Goal: Navigation & Orientation: Understand site structure

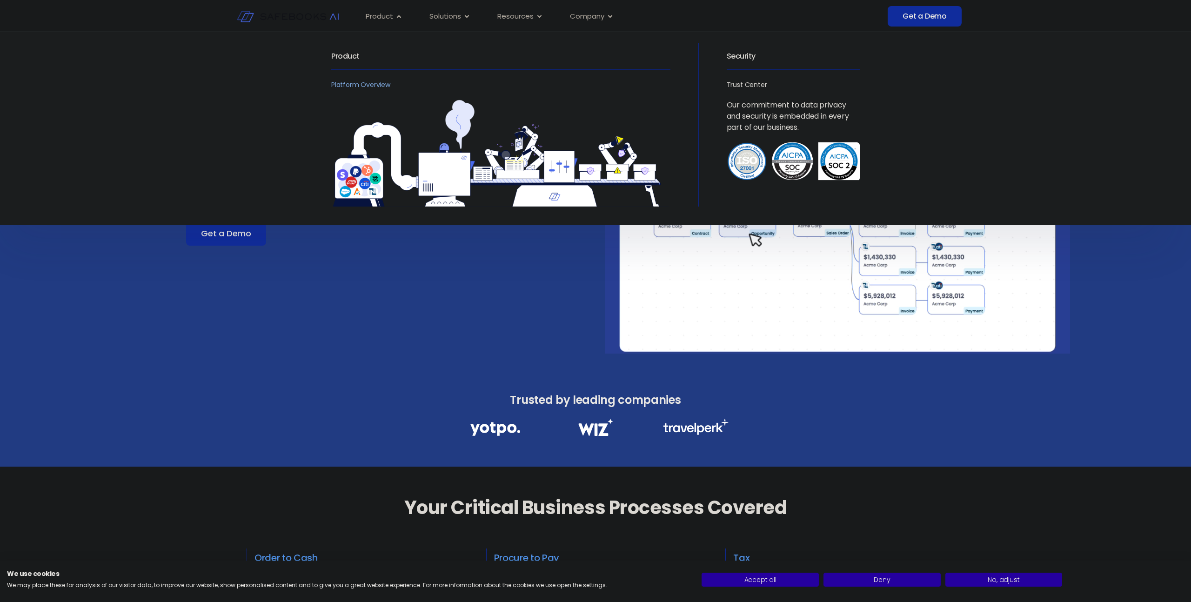
click at [375, 84] on link "Platform Overview" at bounding box center [360, 84] width 59 height 9
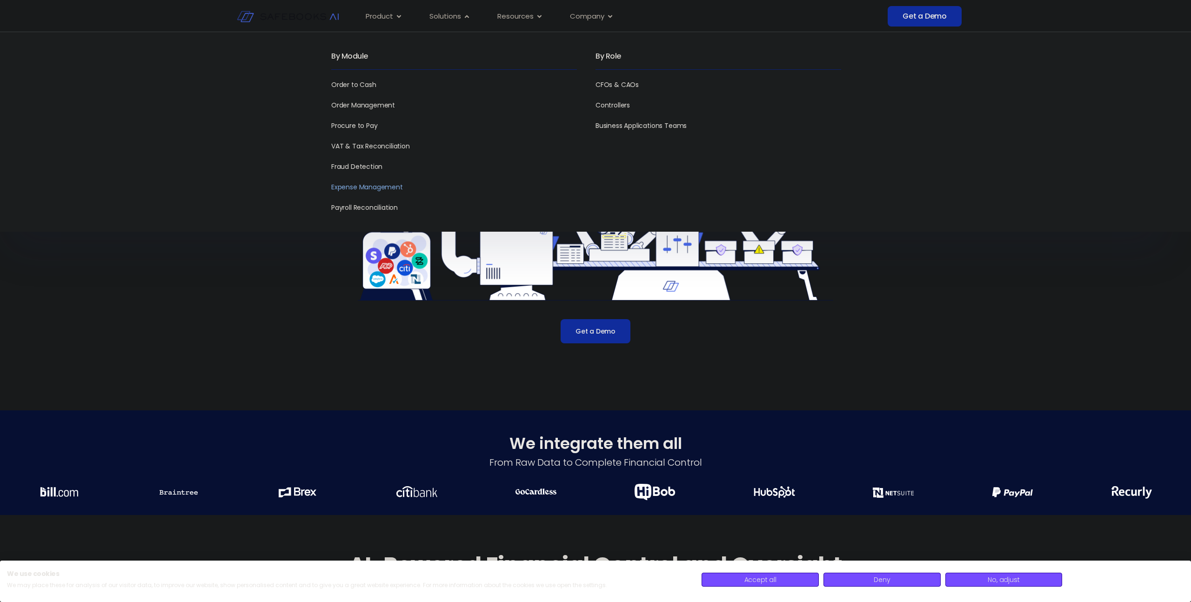
click at [395, 184] on link "Expense Management" at bounding box center [367, 186] width 72 height 9
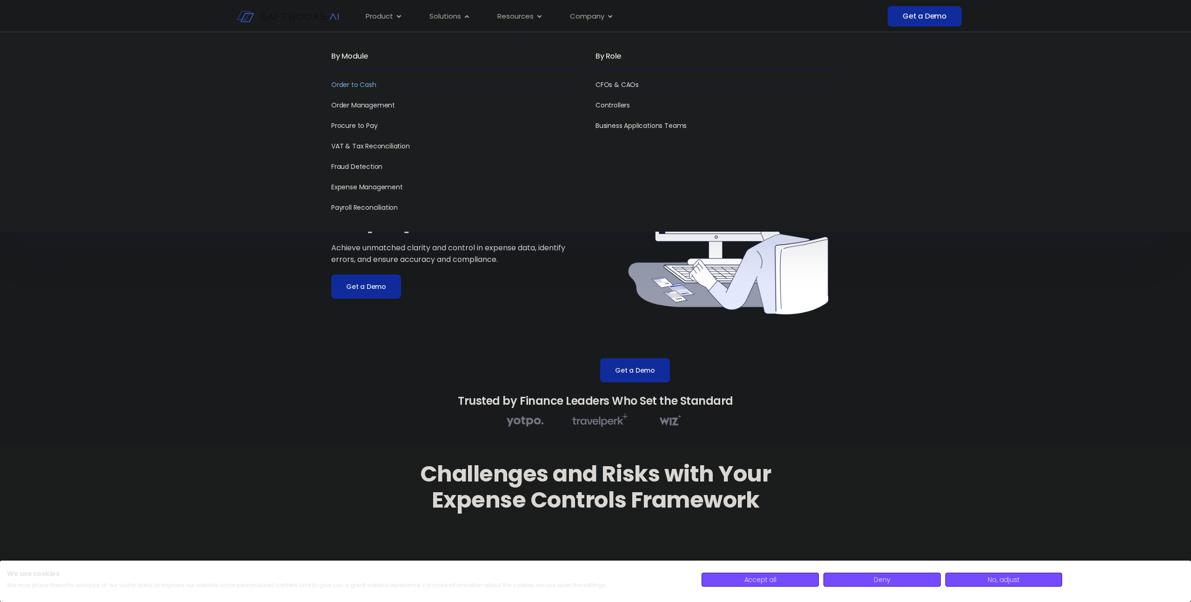
click at [363, 85] on link "Order to Cash" at bounding box center [353, 84] width 45 height 9
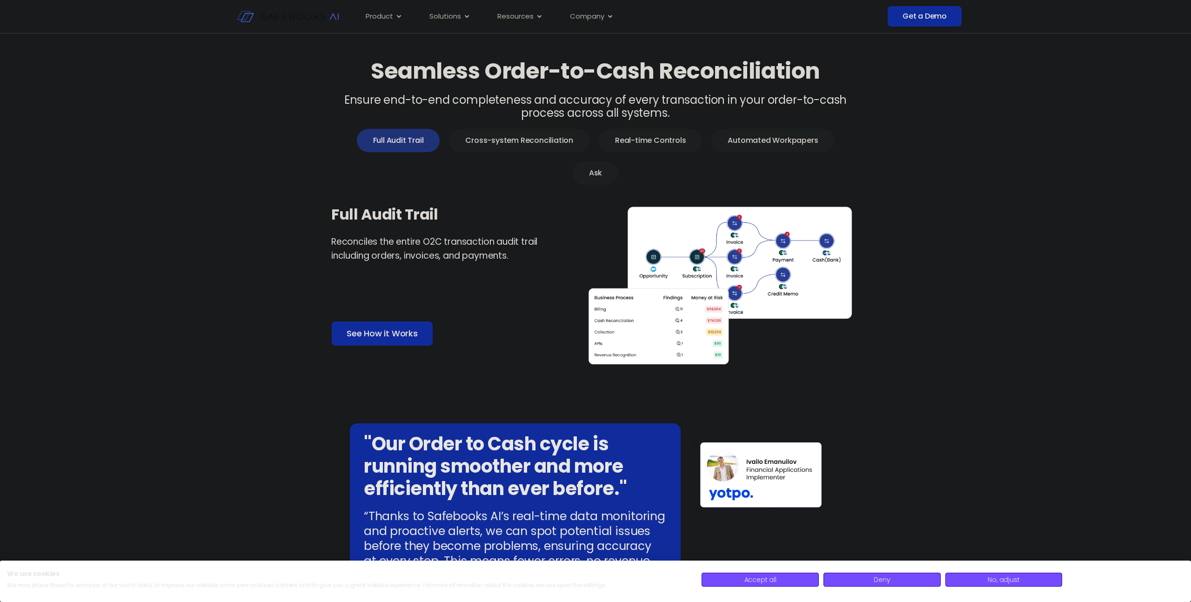
scroll to position [390, 0]
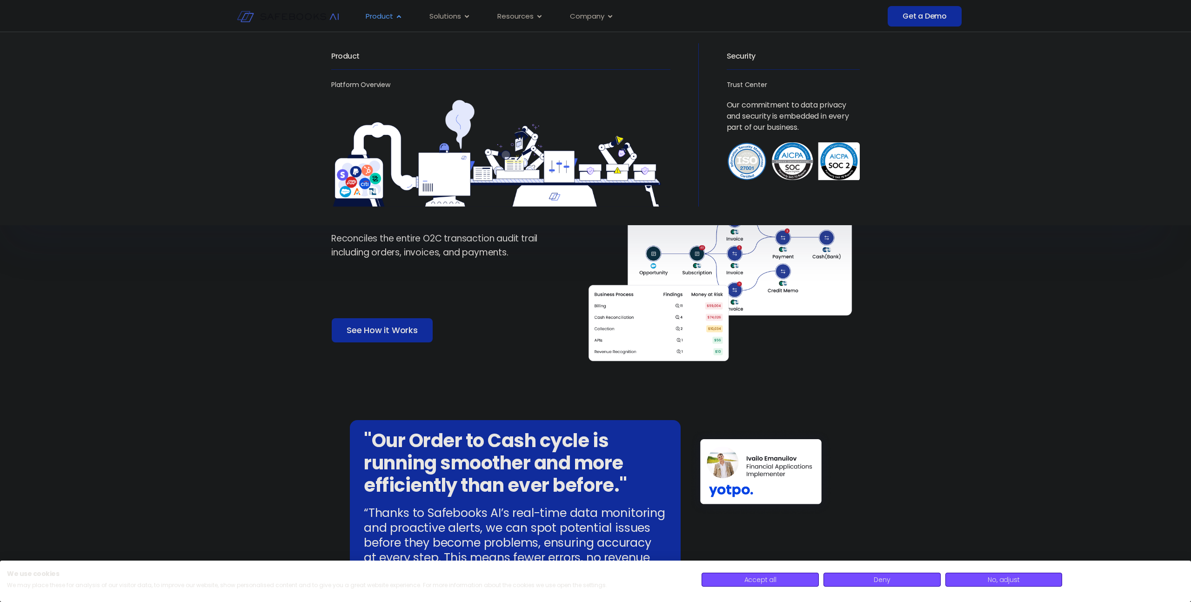
click at [387, 14] on span "Product" at bounding box center [379, 16] width 27 height 11
click at [346, 86] on link "Platform Overview" at bounding box center [360, 84] width 59 height 9
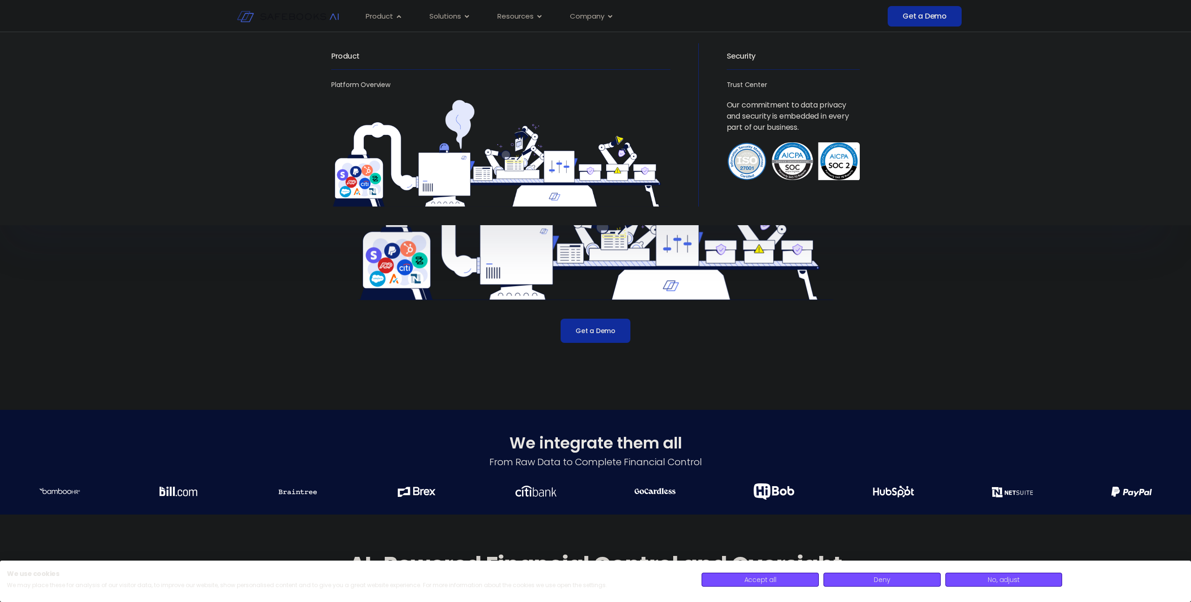
click at [346, 59] on h2 "Product" at bounding box center [500, 56] width 339 height 26
click at [354, 85] on link "Platform Overview" at bounding box center [360, 84] width 59 height 9
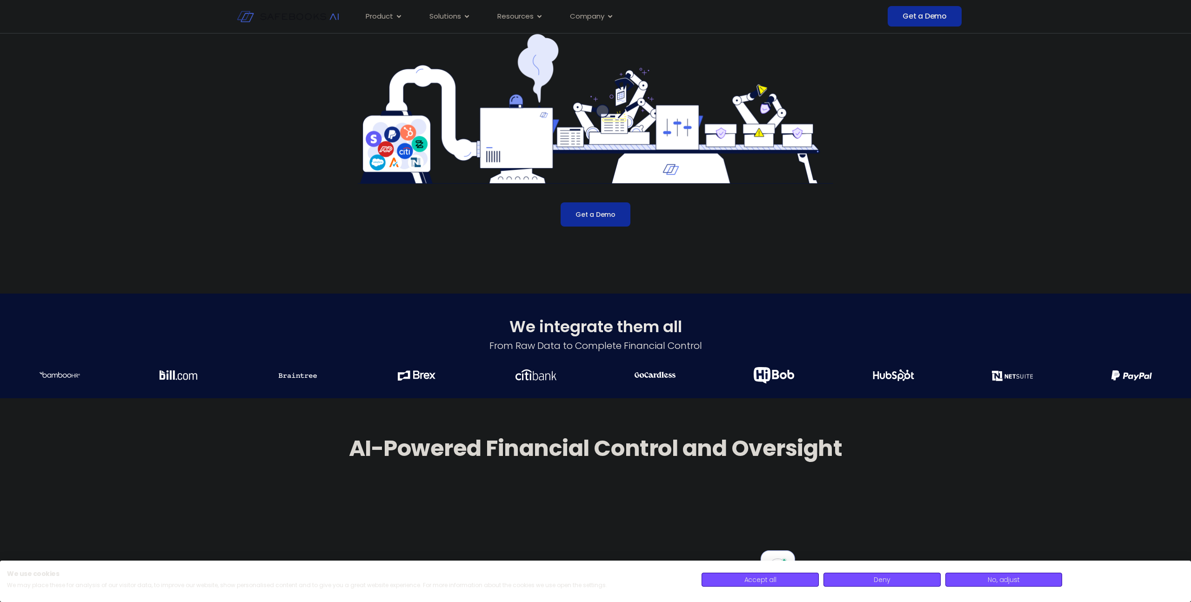
scroll to position [10, 0]
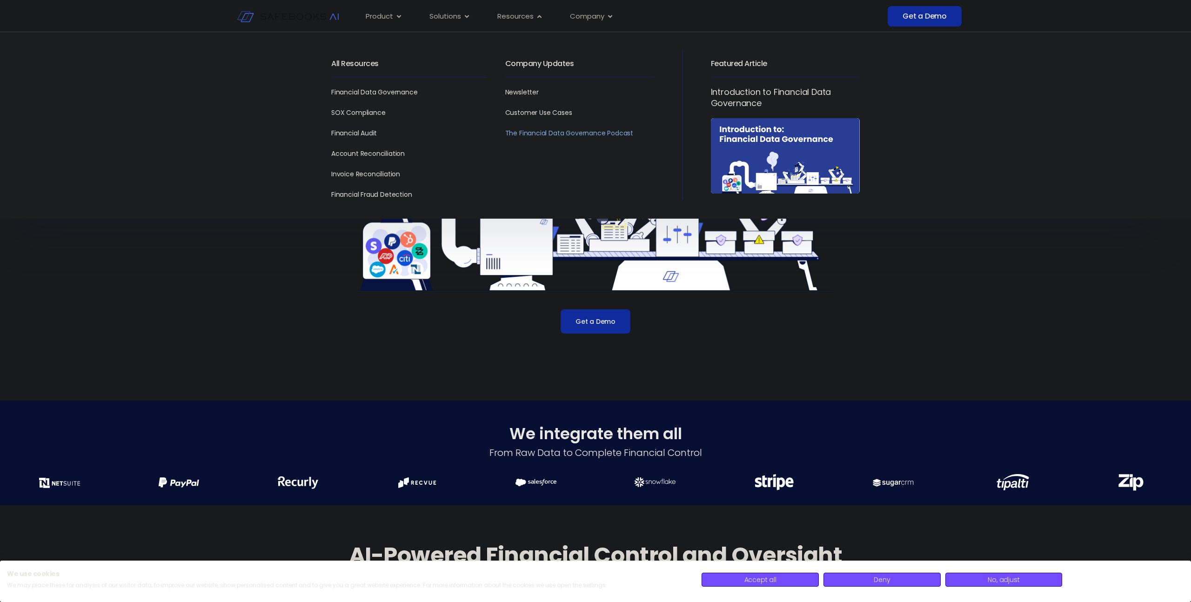
click at [564, 137] on link "The Financial Data Governance Podcast" at bounding box center [569, 132] width 128 height 9
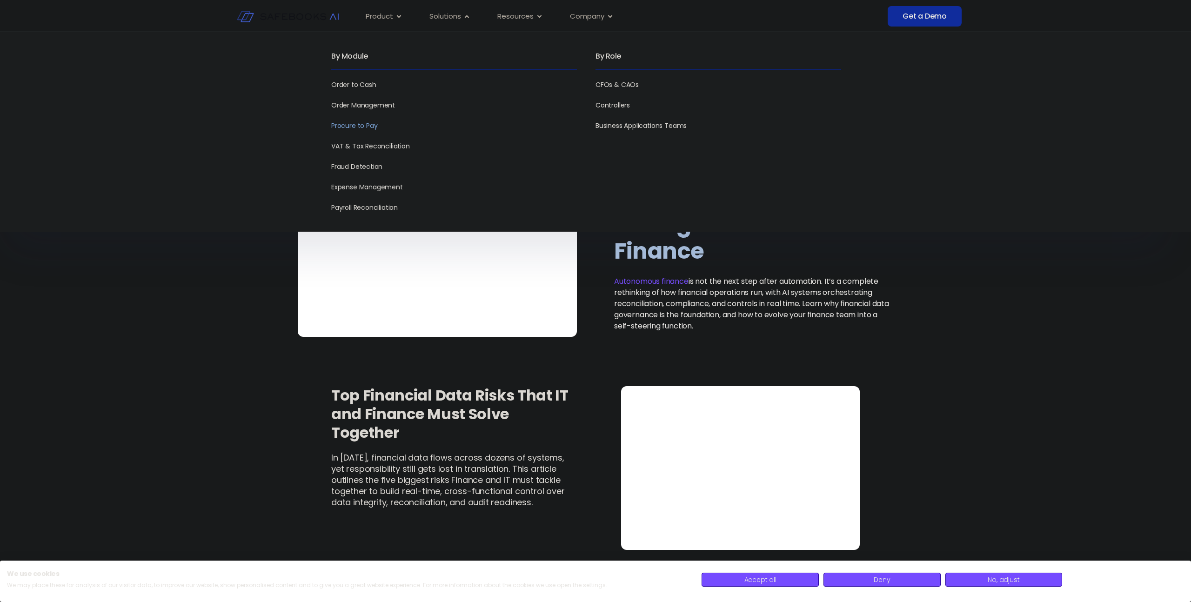
click at [369, 125] on link "Procure to Pay" at bounding box center [354, 125] width 46 height 9
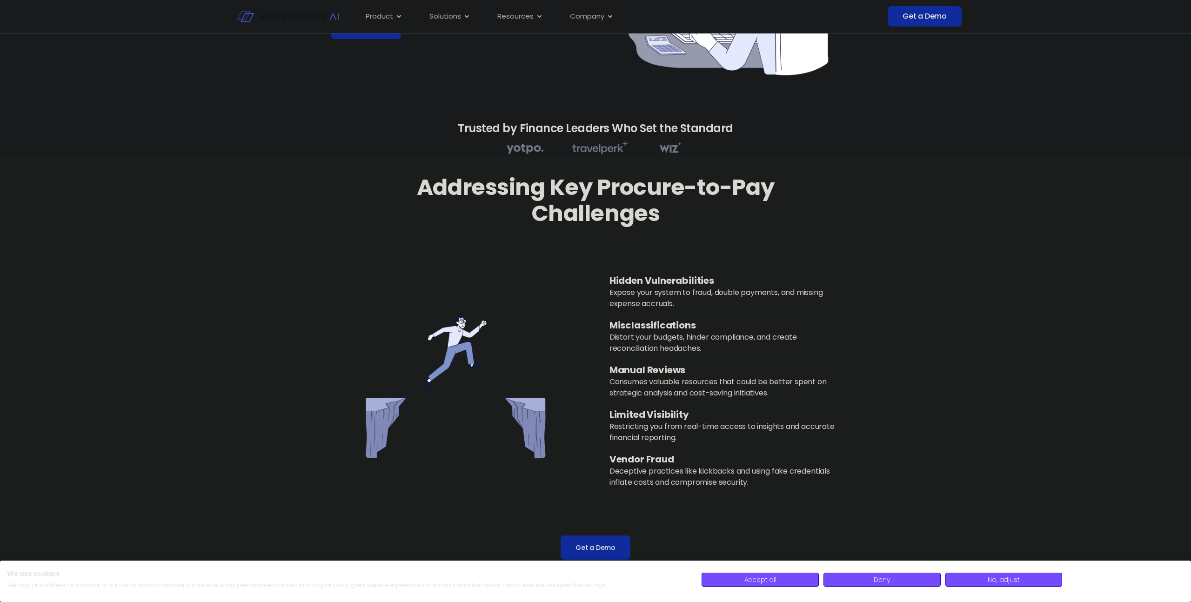
scroll to position [220, 0]
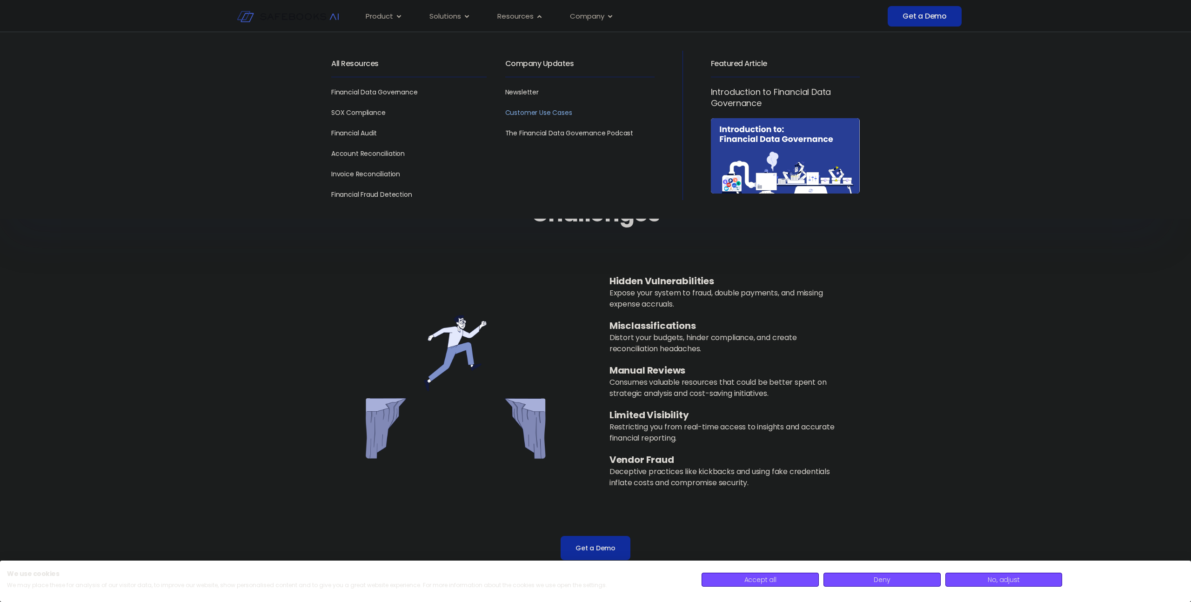
click at [529, 111] on link "Customer Use Cases" at bounding box center [538, 112] width 67 height 9
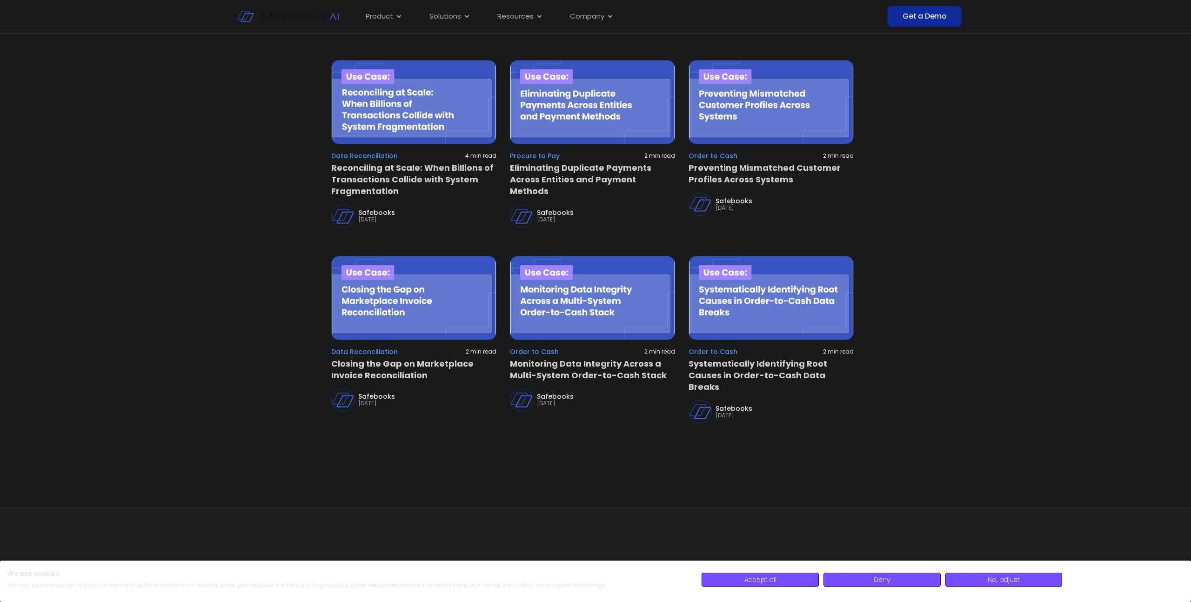
scroll to position [150, 0]
